Goal: Task Accomplishment & Management: Manage account settings

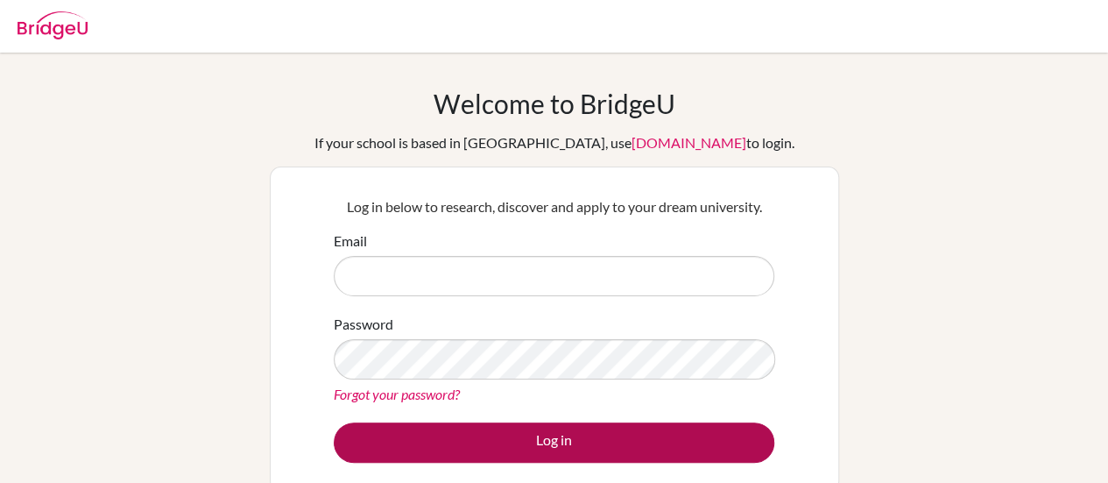
type input "seankelly@diabarsha.com"
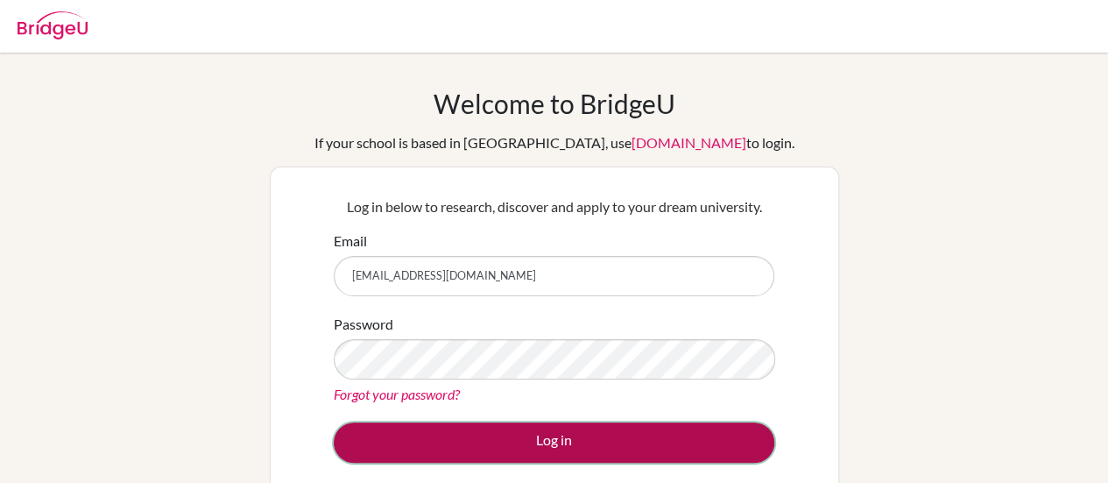
click at [451, 439] on button "Log in" at bounding box center [554, 442] width 441 height 40
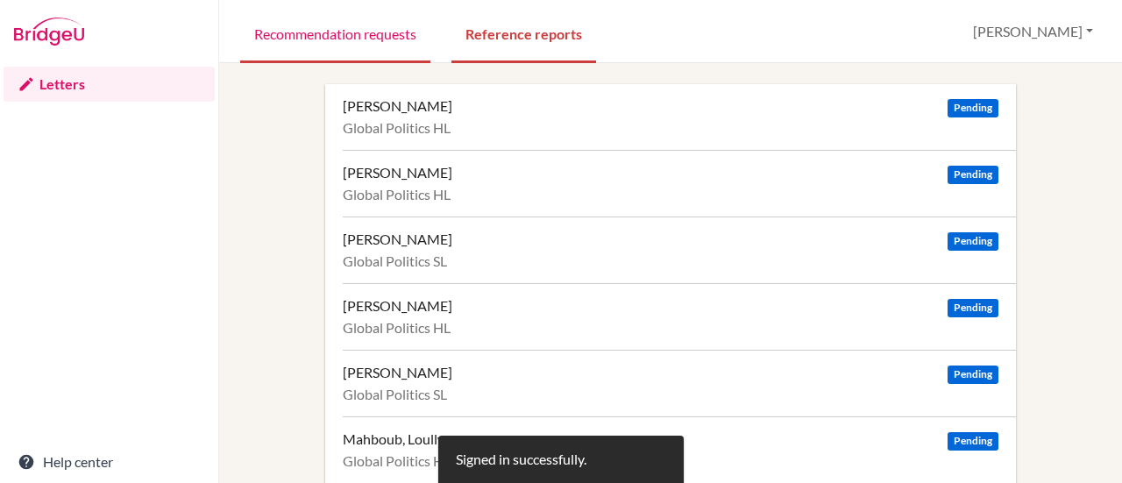
click at [351, 19] on link "Recommendation requests" at bounding box center [335, 33] width 190 height 60
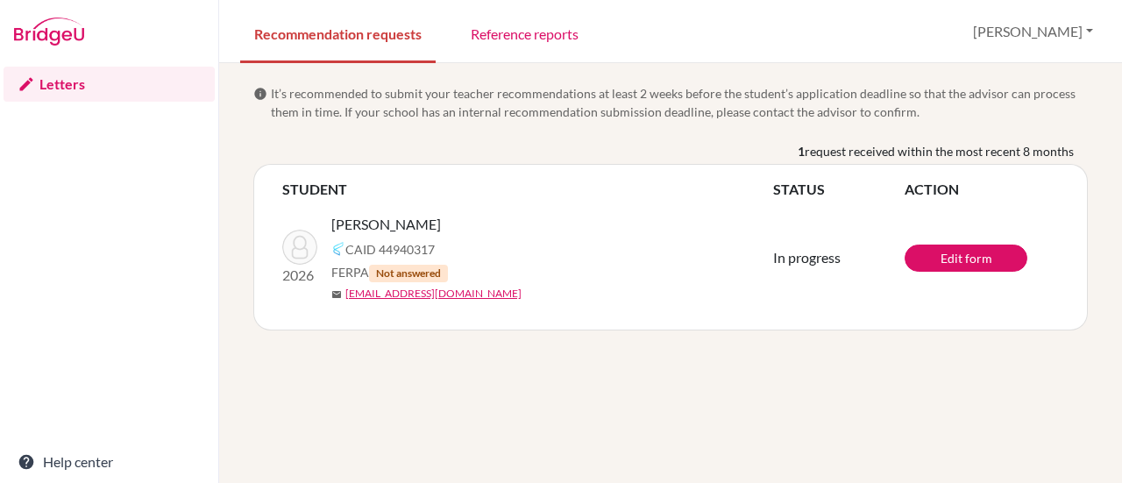
click at [864, 68] on div "info It’s recommended to submit your teacher recommendations at least 2 weeks b…" at bounding box center [670, 273] width 903 height 420
click at [959, 256] on link "Edit form" at bounding box center [965, 257] width 123 height 27
click at [528, 25] on link "Reference reports" at bounding box center [525, 33] width 136 height 60
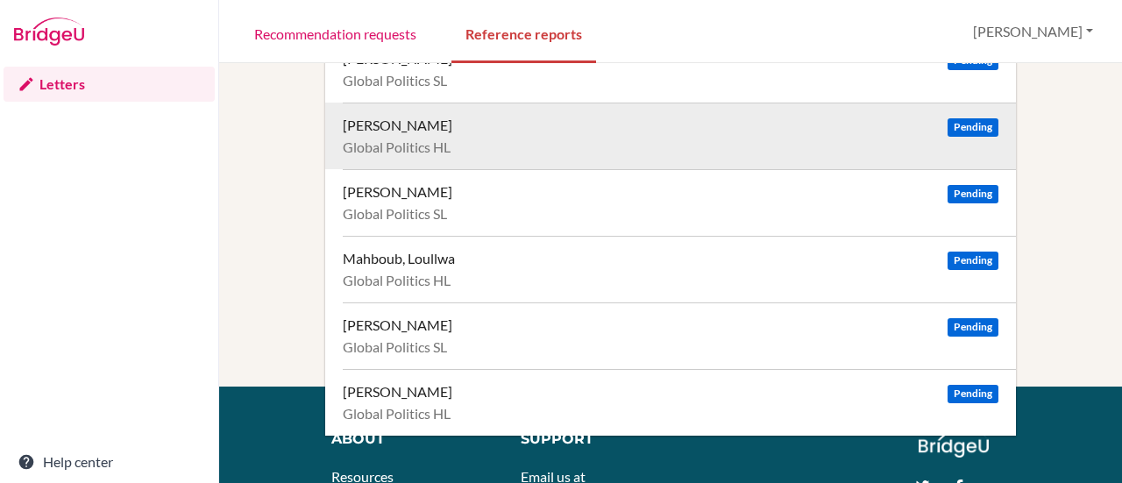
scroll to position [181, 0]
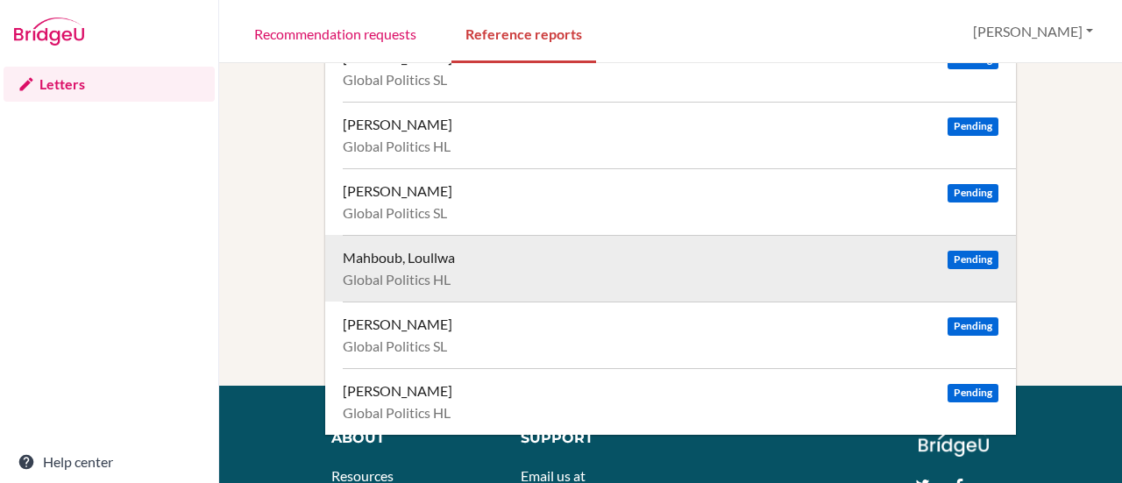
click at [424, 254] on div "Mahboub, Loullwa" at bounding box center [399, 258] width 112 height 18
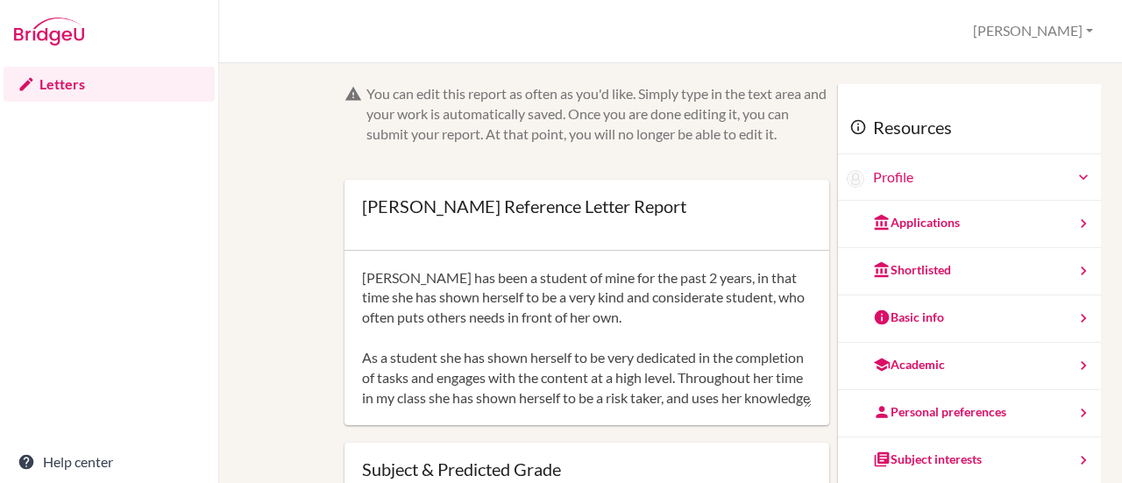
click at [296, 181] on div "You can edit this report as often as you'd like. Simply type in the text area a…" at bounding box center [670, 422] width 843 height 677
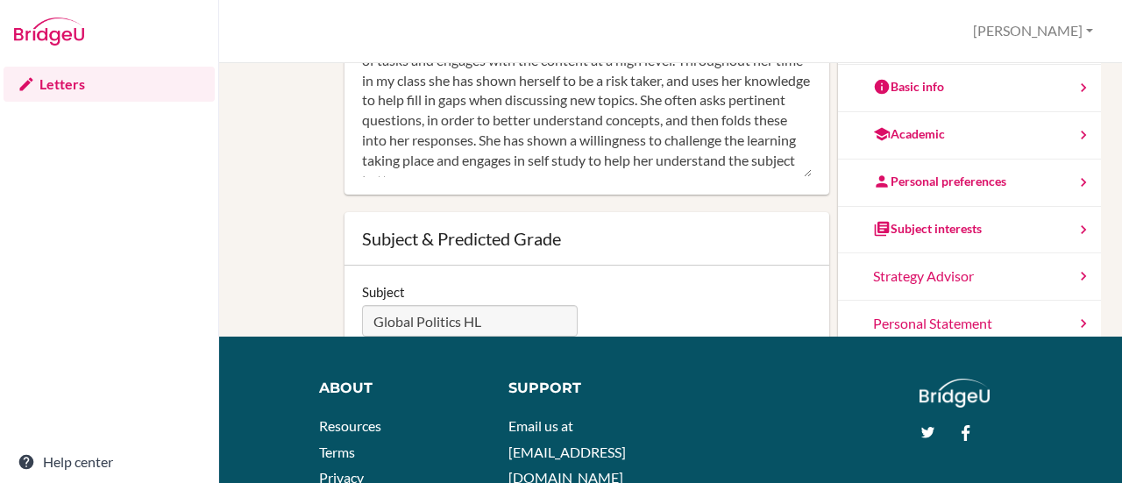
scroll to position [86, 0]
